Goal: Information Seeking & Learning: Check status

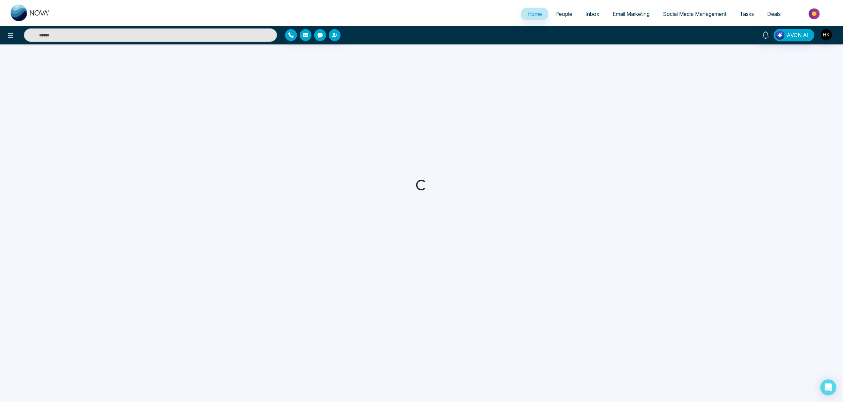
select select "*"
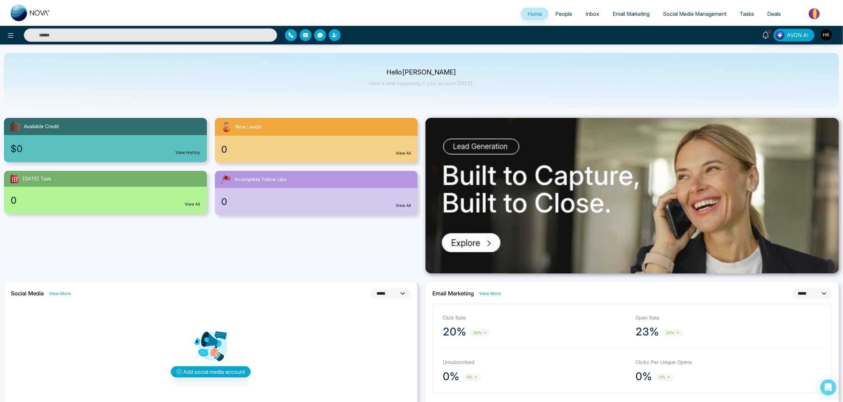
click at [556, 14] on span "People" at bounding box center [563, 14] width 17 height 7
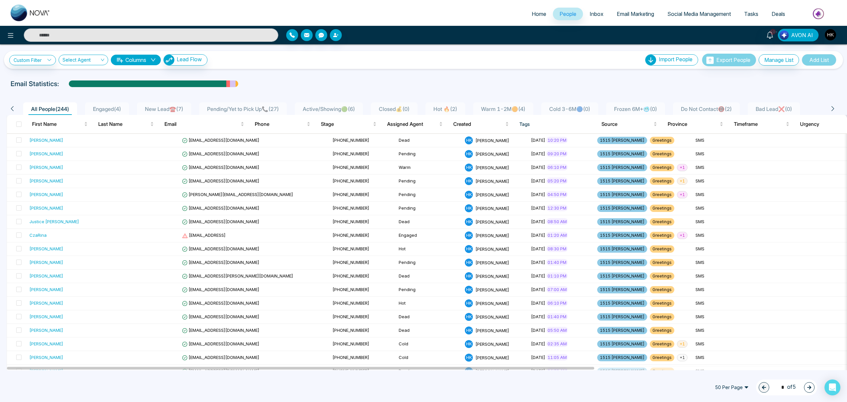
click at [160, 109] on span "New Lead☎️ ( 7 )" at bounding box center [164, 109] width 44 height 7
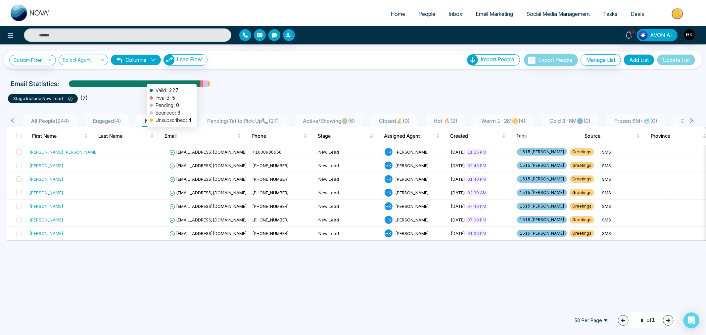
click at [144, 81] on div at bounding box center [134, 86] width 131 height 12
click at [479, 16] on span "Email Marketing" at bounding box center [494, 14] width 37 height 7
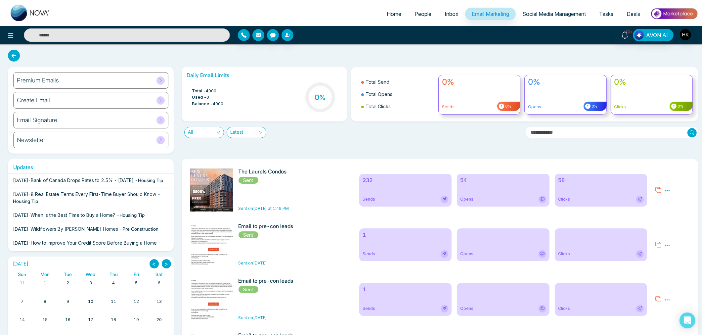
click at [487, 193] on div "54 Opens" at bounding box center [503, 190] width 93 height 33
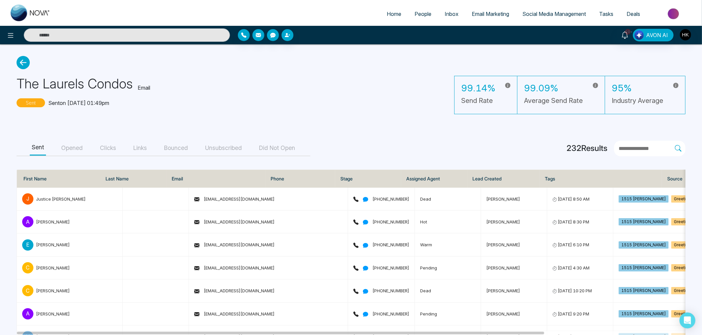
click at [72, 154] on button "Opened" at bounding box center [71, 148] width 25 height 15
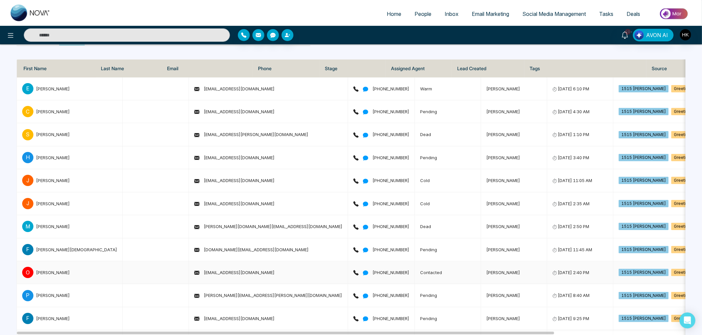
scroll to position [37, 0]
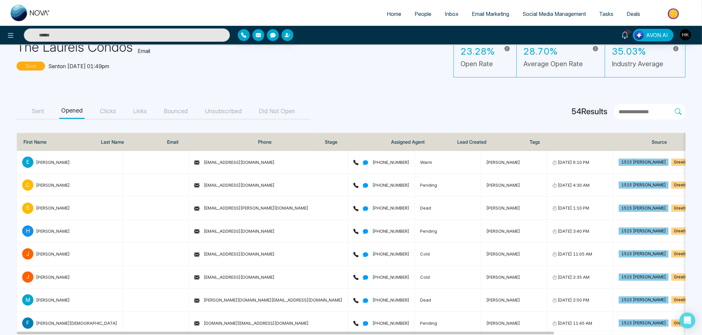
drag, startPoint x: 107, startPoint y: 111, endPoint x: 108, endPoint y: 117, distance: 6.0
click at [108, 117] on button "Clicks" at bounding box center [108, 111] width 20 height 15
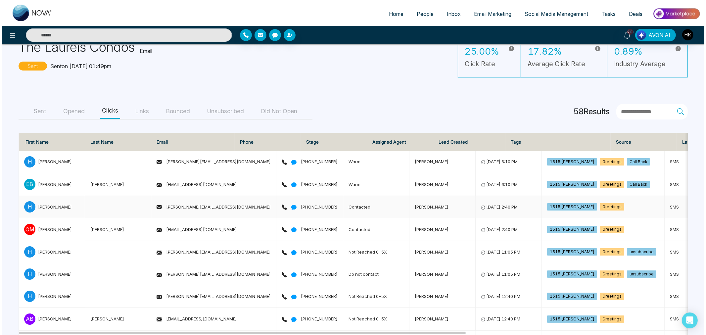
scroll to position [0, 0]
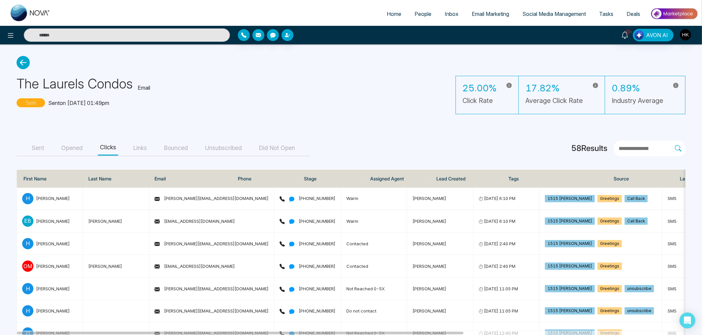
click at [33, 151] on button "Sent" at bounding box center [38, 148] width 16 height 15
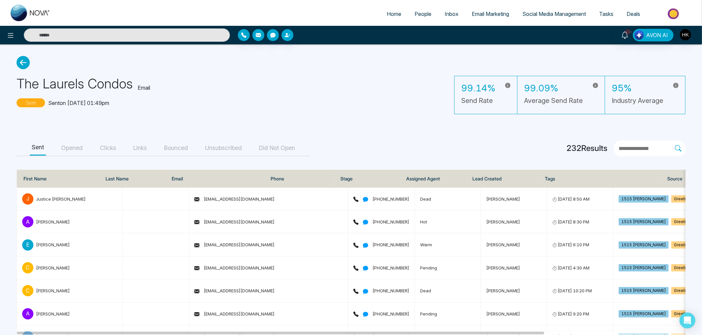
click at [25, 62] on icon at bounding box center [23, 62] width 13 height 13
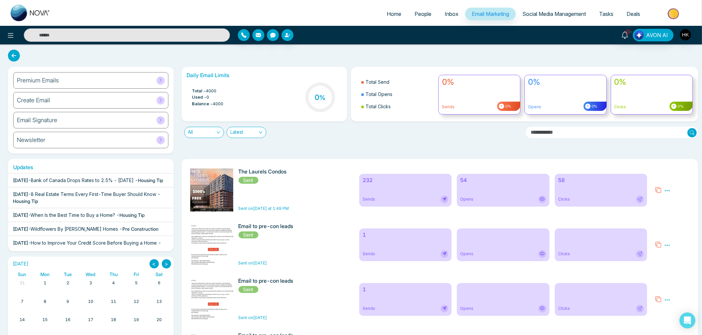
click at [415, 15] on span "People" at bounding box center [423, 14] width 17 height 7
